Goal: Task Accomplishment & Management: Manage account settings

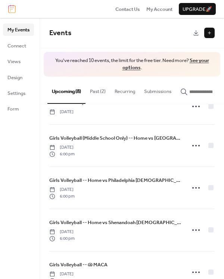
scroll to position [174, 0]
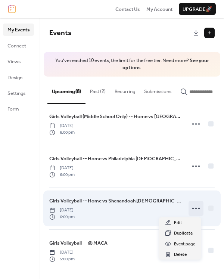
click at [193, 209] on icon at bounding box center [196, 209] width 12 height 12
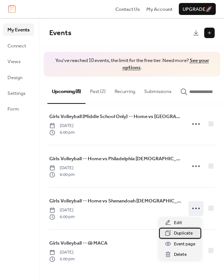
click at [182, 235] on span "Duplicate" at bounding box center [183, 233] width 19 height 7
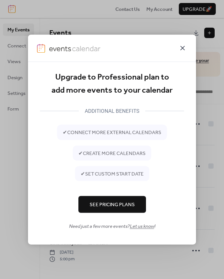
click at [184, 46] on icon at bounding box center [183, 48] width 4 height 4
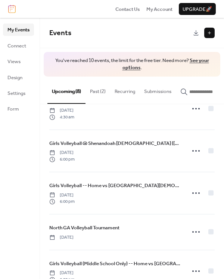
scroll to position [0, 0]
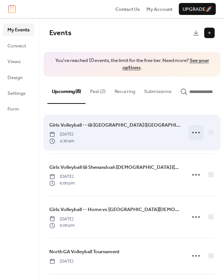
click at [192, 135] on icon at bounding box center [196, 133] width 12 height 12
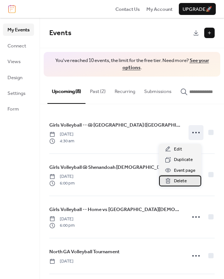
click at [180, 182] on span "Delete" at bounding box center [180, 181] width 13 height 7
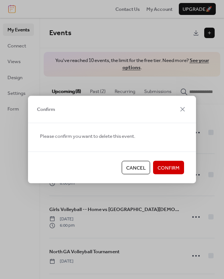
click at [174, 169] on span "Confirm" at bounding box center [169, 168] width 22 height 7
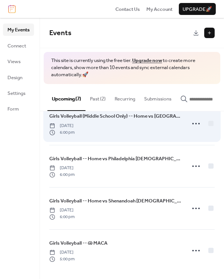
scroll to position [138, 0]
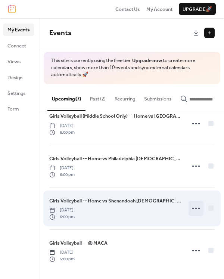
click at [193, 208] on icon at bounding box center [196, 209] width 12 height 12
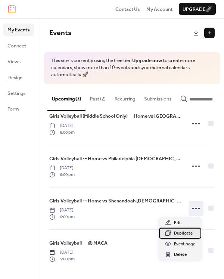
click at [181, 235] on span "Duplicate" at bounding box center [183, 233] width 19 height 7
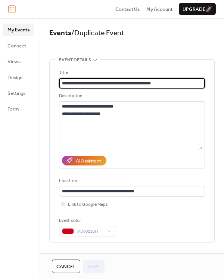
drag, startPoint x: 114, startPoint y: 82, endPoint x: 168, endPoint y: 83, distance: 54.6
click at [170, 83] on input "**********" at bounding box center [132, 83] width 146 height 10
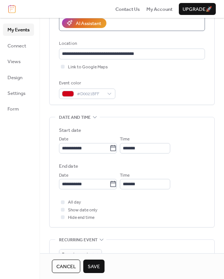
scroll to position [150, 0]
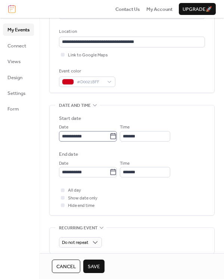
type input "**********"
click at [117, 137] on icon at bounding box center [113, 136] width 7 height 7
click at [110, 137] on input "**********" at bounding box center [84, 136] width 50 height 10
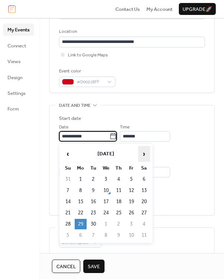
click at [145, 153] on span "›" at bounding box center [144, 154] width 11 height 15
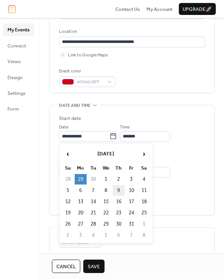
click at [121, 189] on td "9" at bounding box center [119, 190] width 12 height 10
type input "**********"
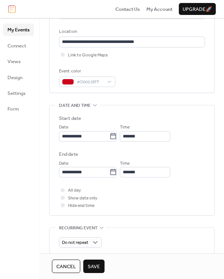
click at [96, 266] on span "Save" at bounding box center [94, 266] width 12 height 7
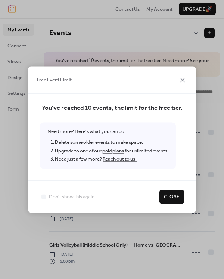
click at [169, 196] on span "Close" at bounding box center [172, 197] width 16 height 7
